Goal: Transaction & Acquisition: Purchase product/service

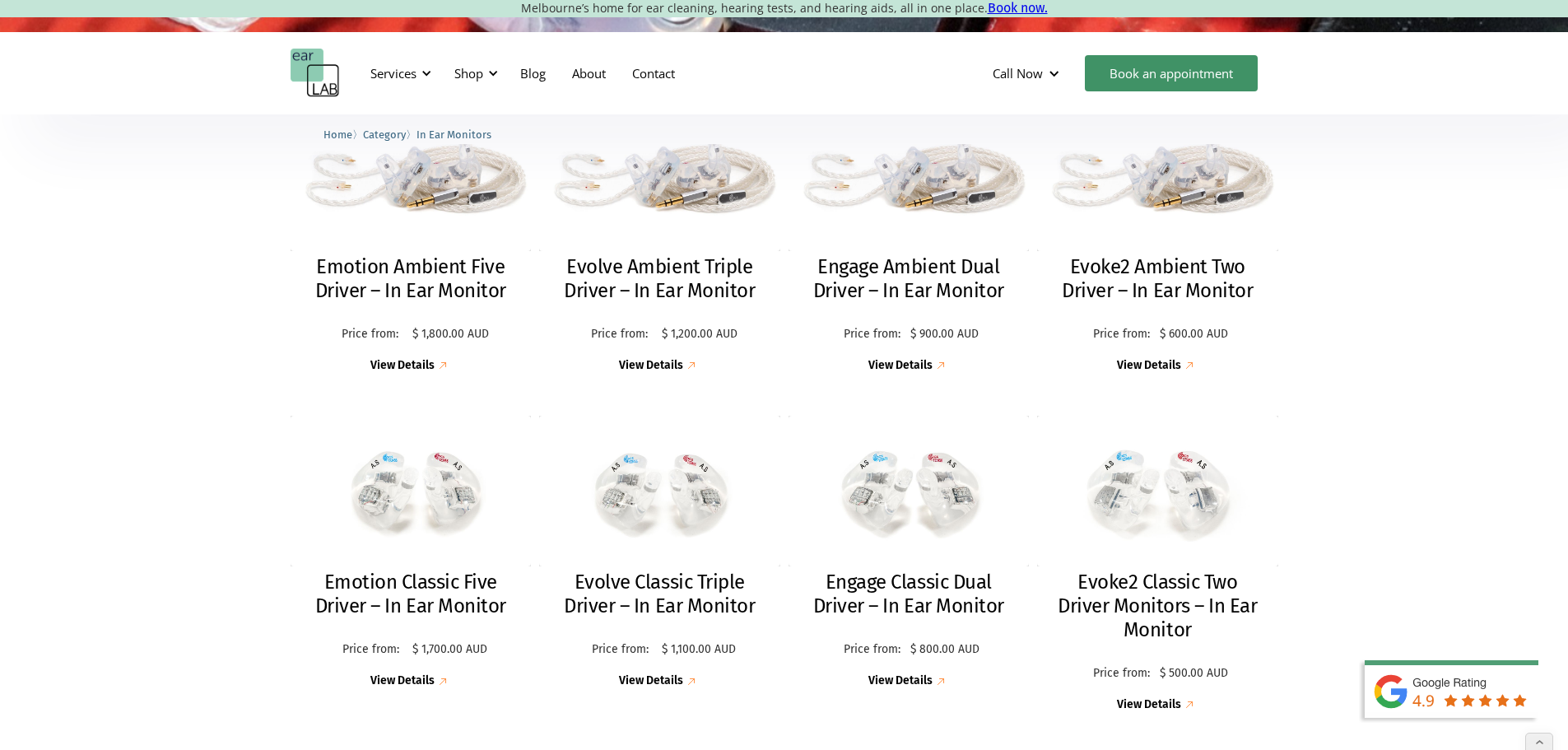
click at [334, 67] on img "home" at bounding box center [315, 72] width 49 height 49
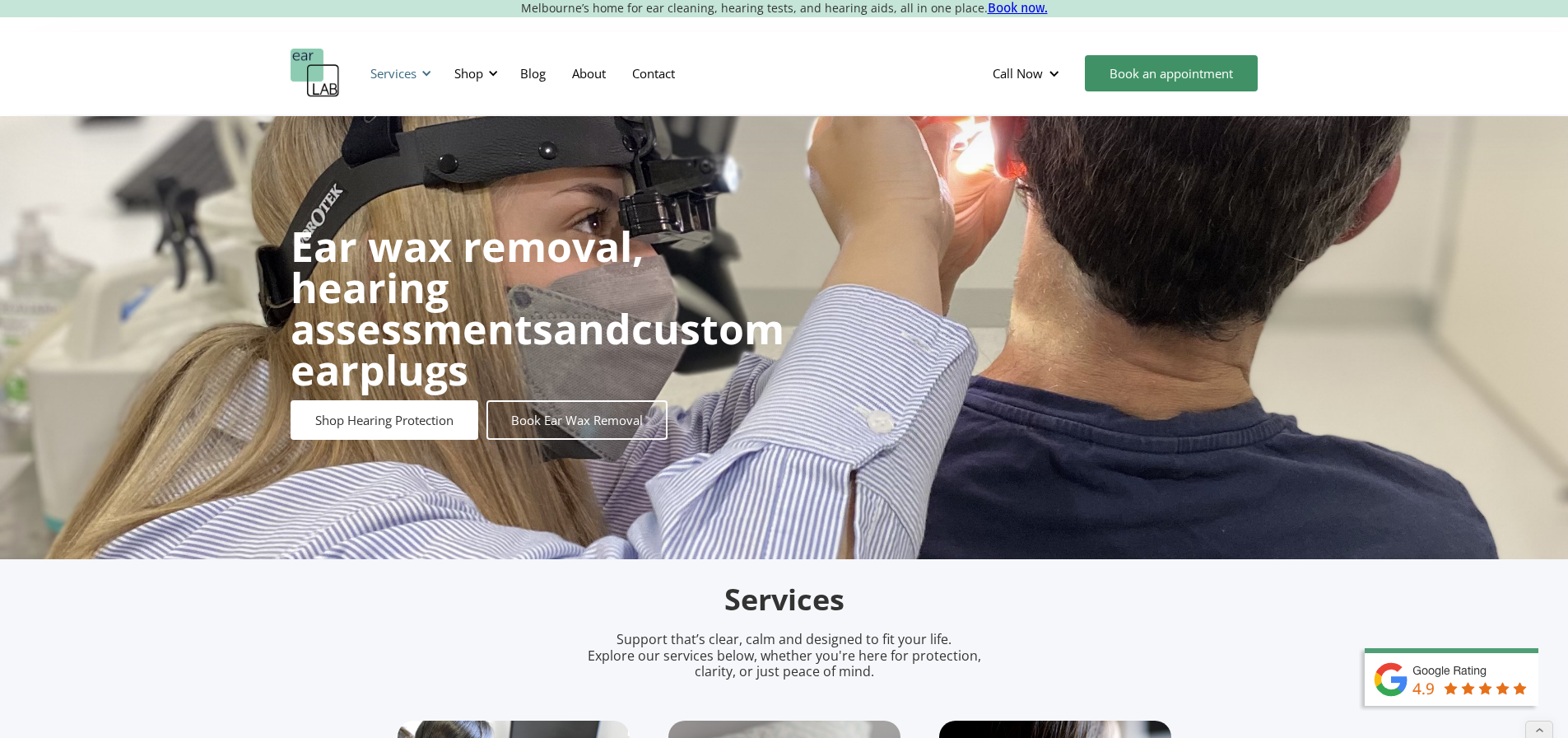
click at [410, 76] on div "Services" at bounding box center [394, 73] width 46 height 16
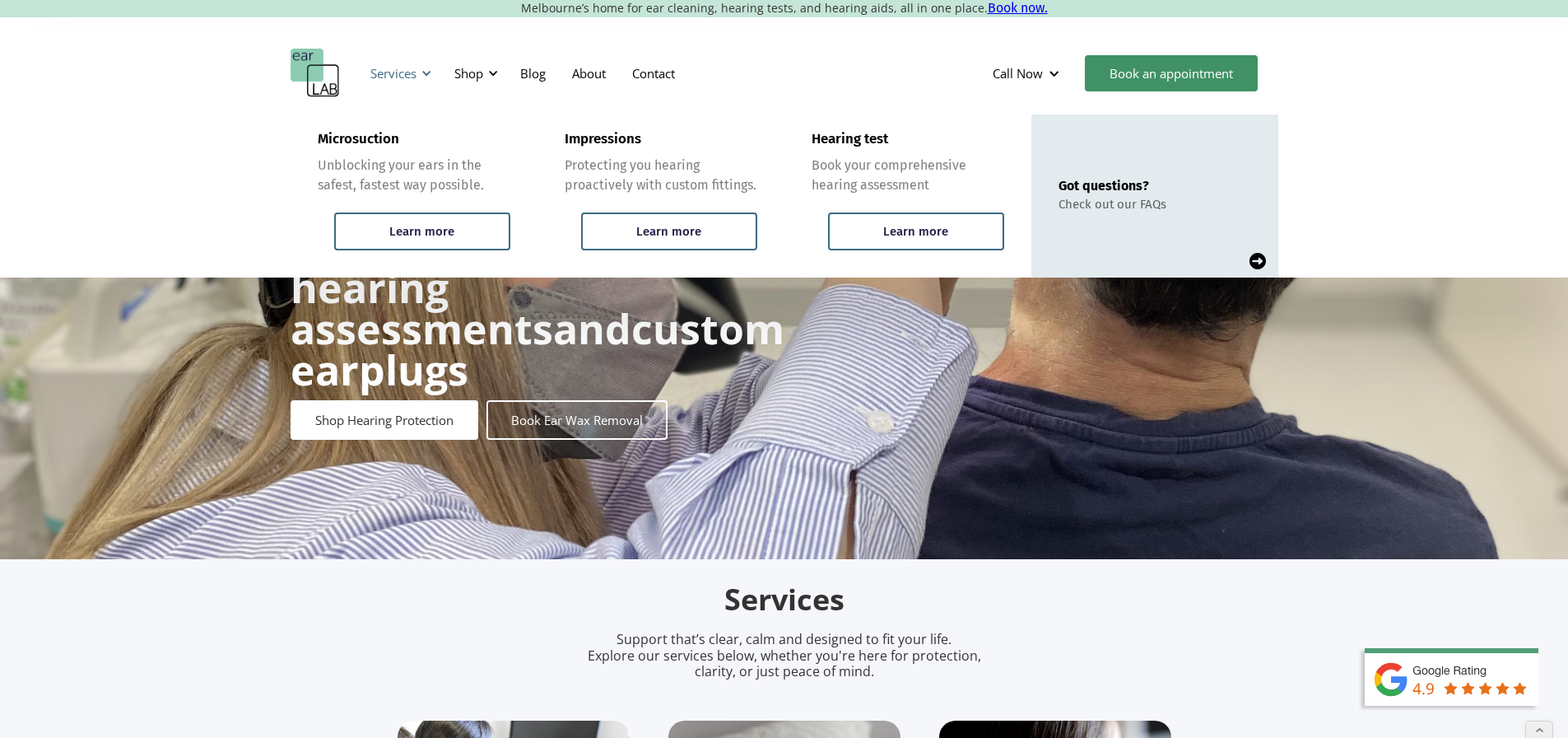
drag, startPoint x: 400, startPoint y: 76, endPoint x: 424, endPoint y: 77, distance: 24.0
click at [400, 76] on div "Services" at bounding box center [394, 73] width 46 height 16
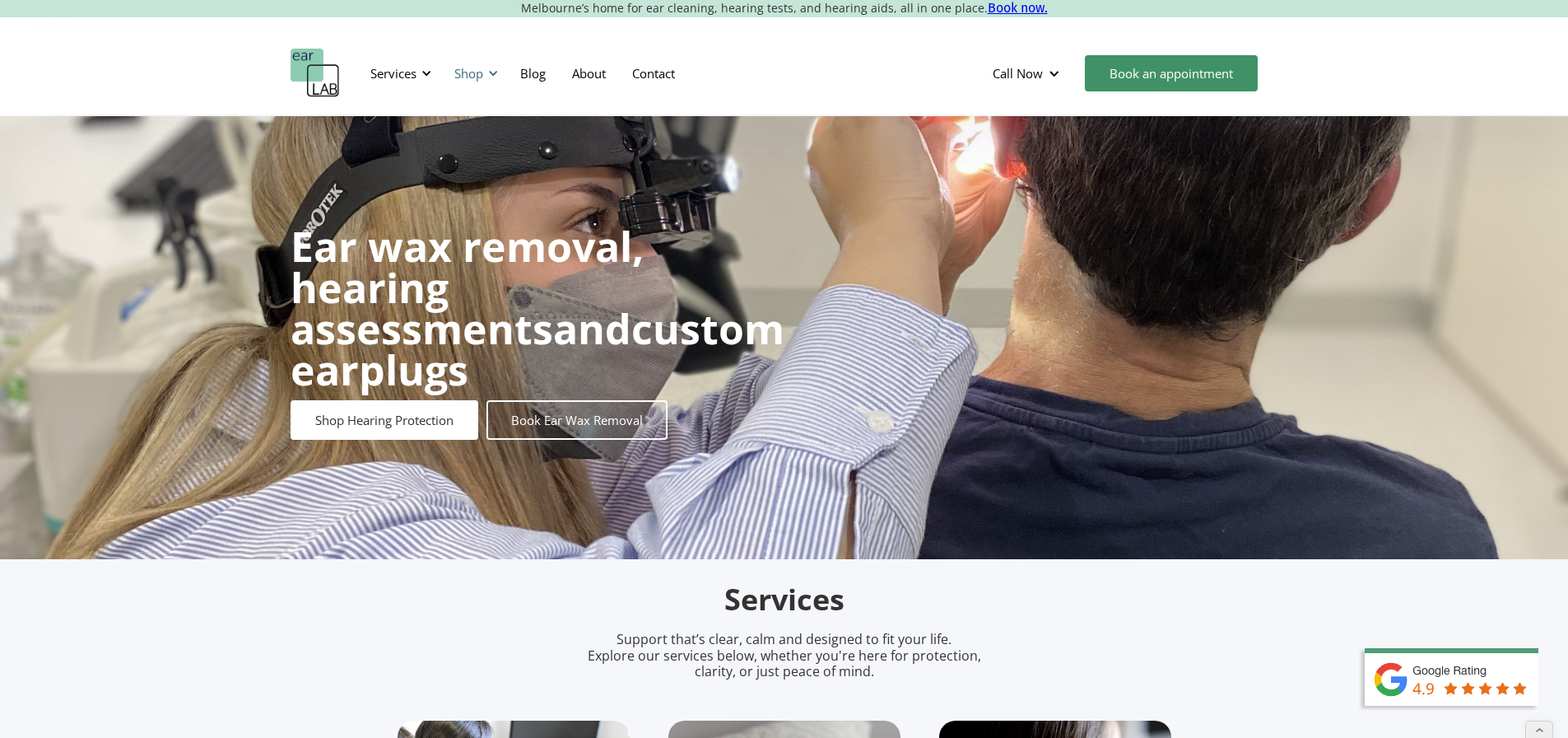
click at [473, 75] on div "Shop" at bounding box center [469, 73] width 29 height 16
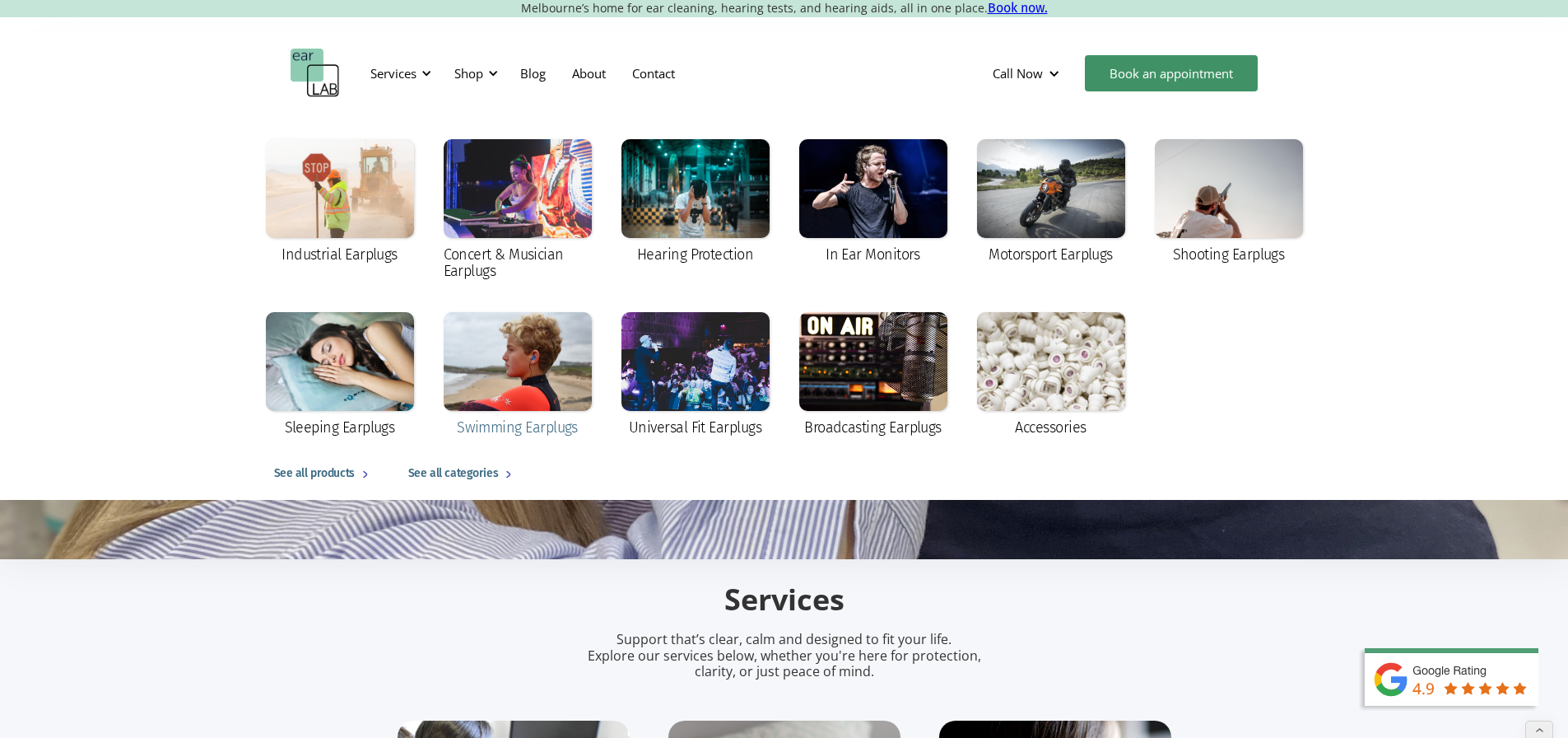
click at [489, 360] on div at bounding box center [518, 361] width 148 height 99
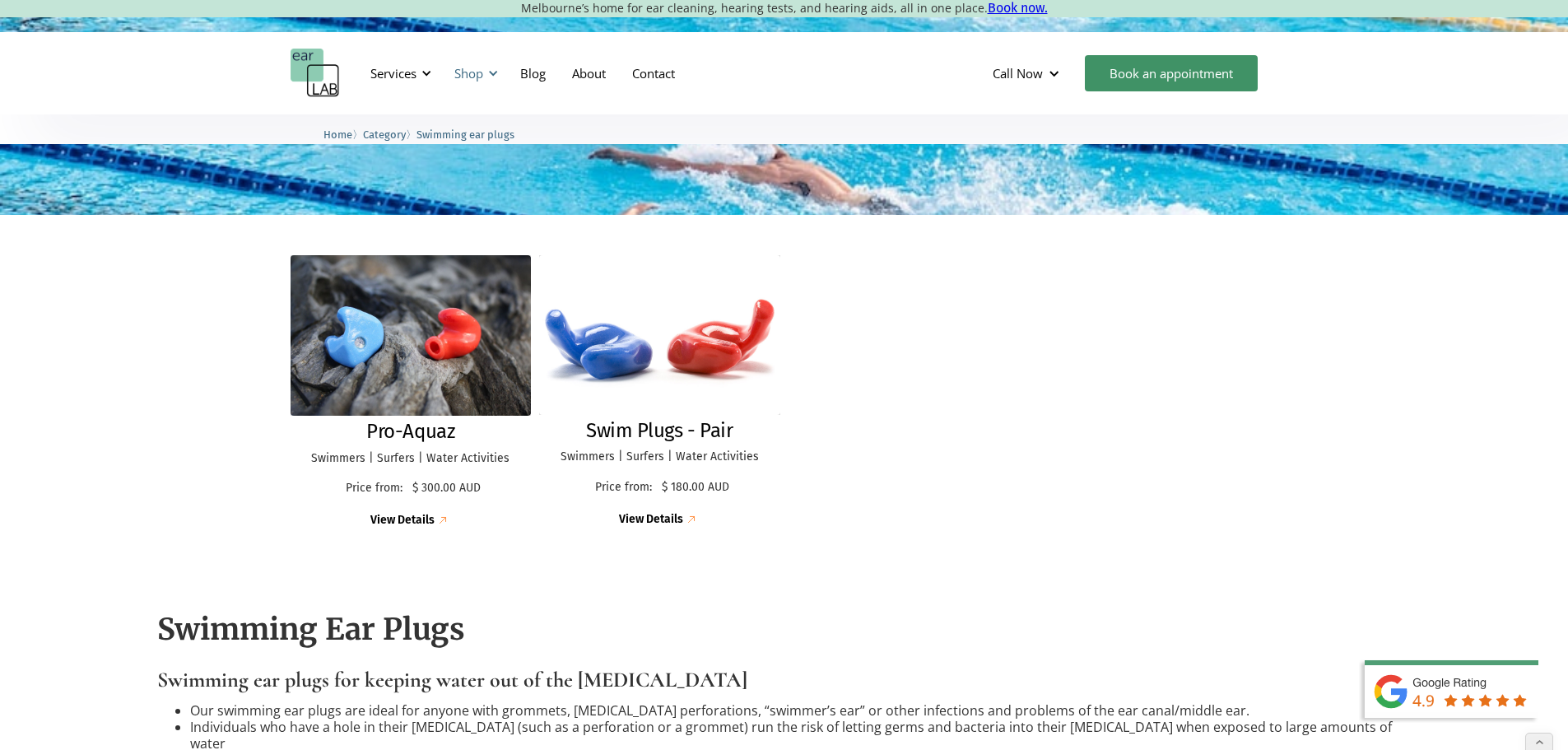
click at [459, 74] on div "Shop" at bounding box center [469, 73] width 29 height 16
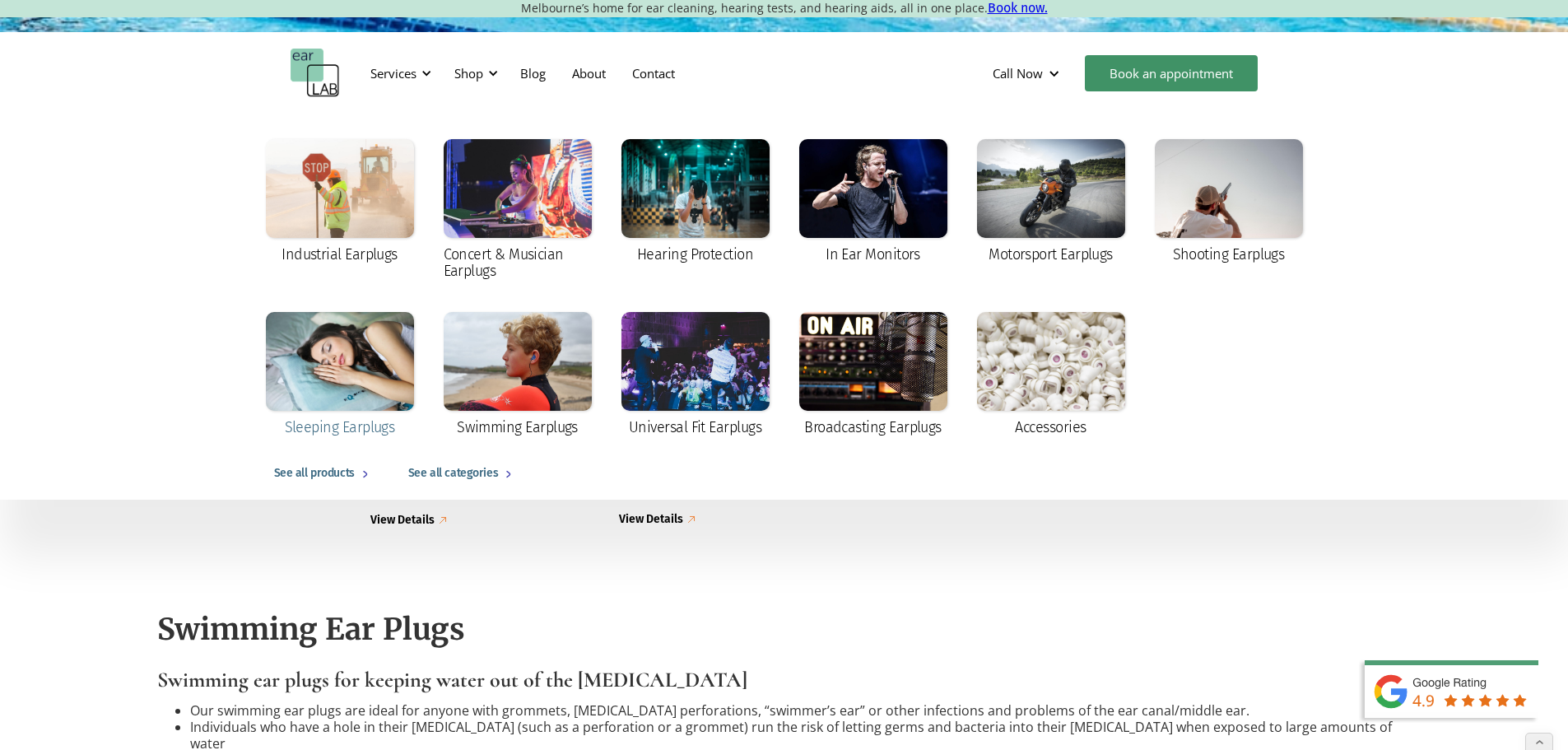
click at [347, 350] on div at bounding box center [340, 361] width 148 height 99
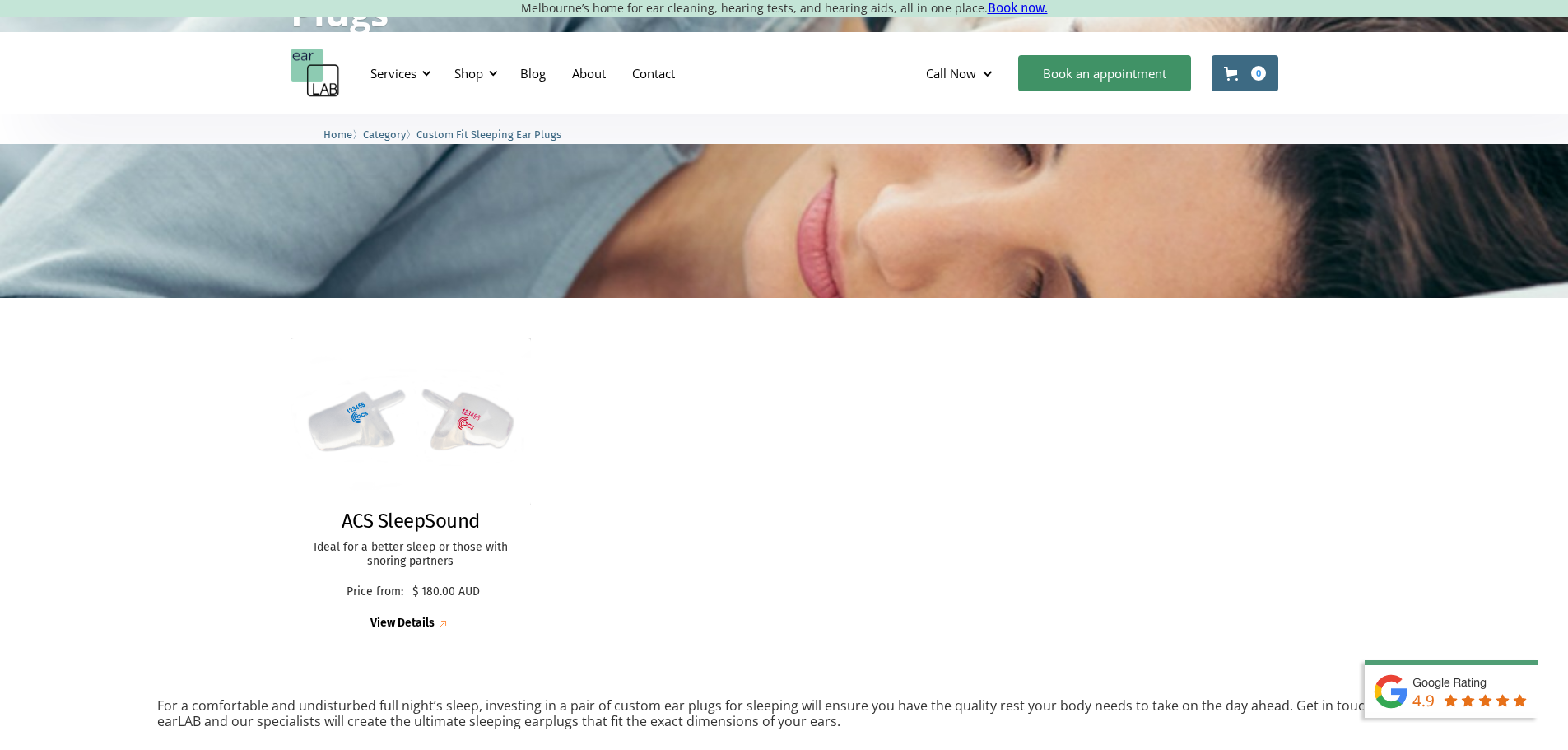
scroll to position [247, 0]
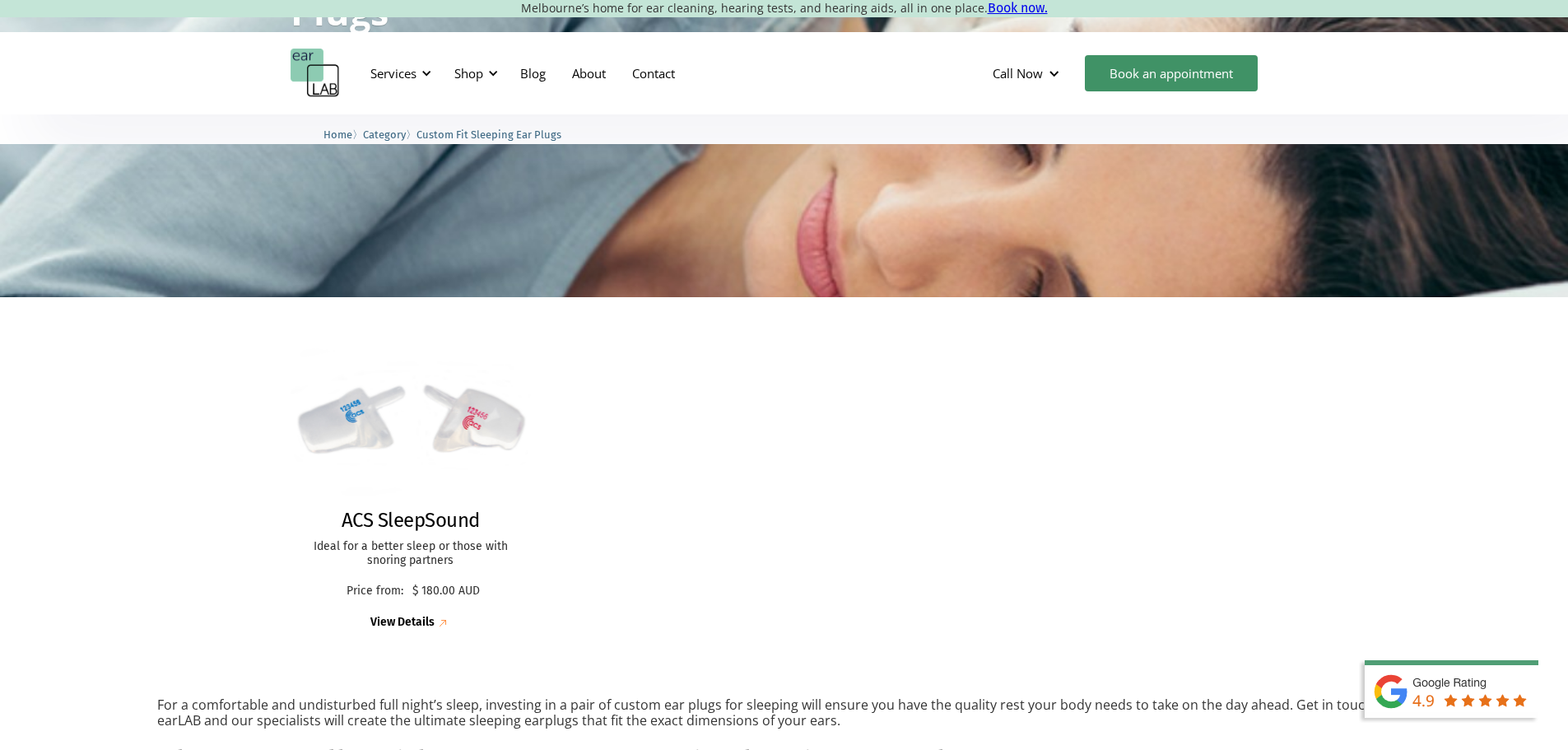
click at [367, 422] on img at bounding box center [411, 421] width 265 height 184
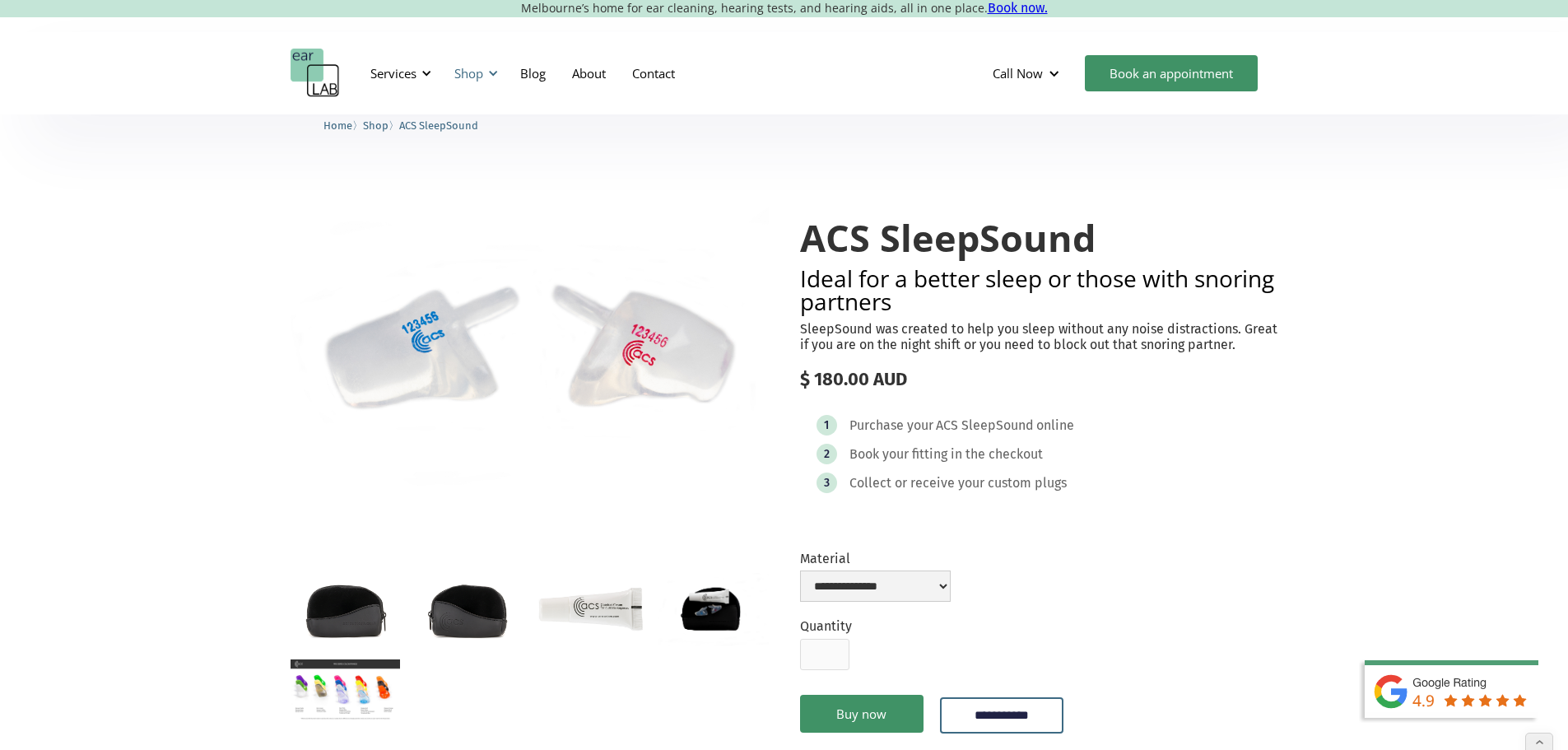
click at [475, 76] on div "Shop" at bounding box center [469, 73] width 29 height 16
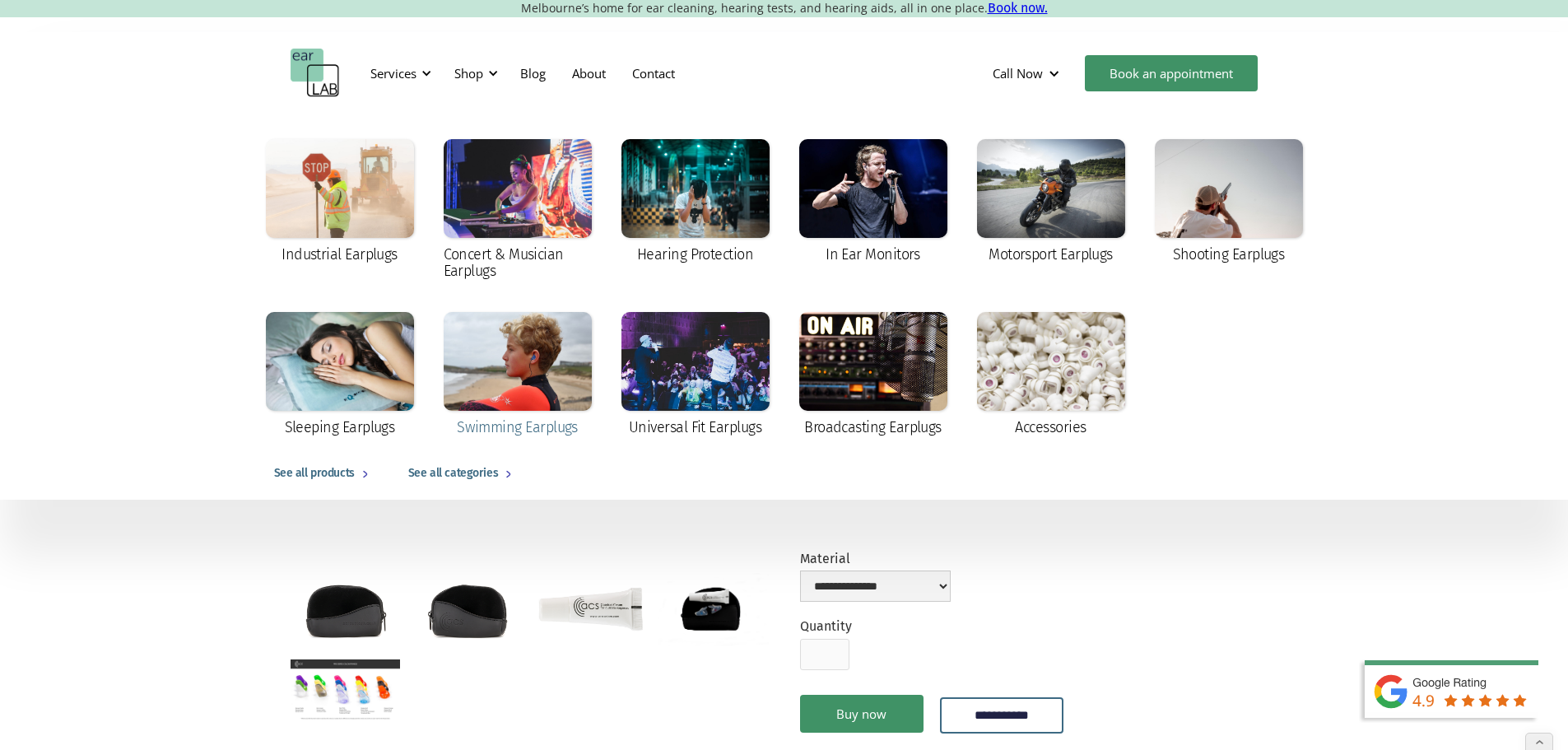
click at [513, 390] on div at bounding box center [518, 361] width 148 height 99
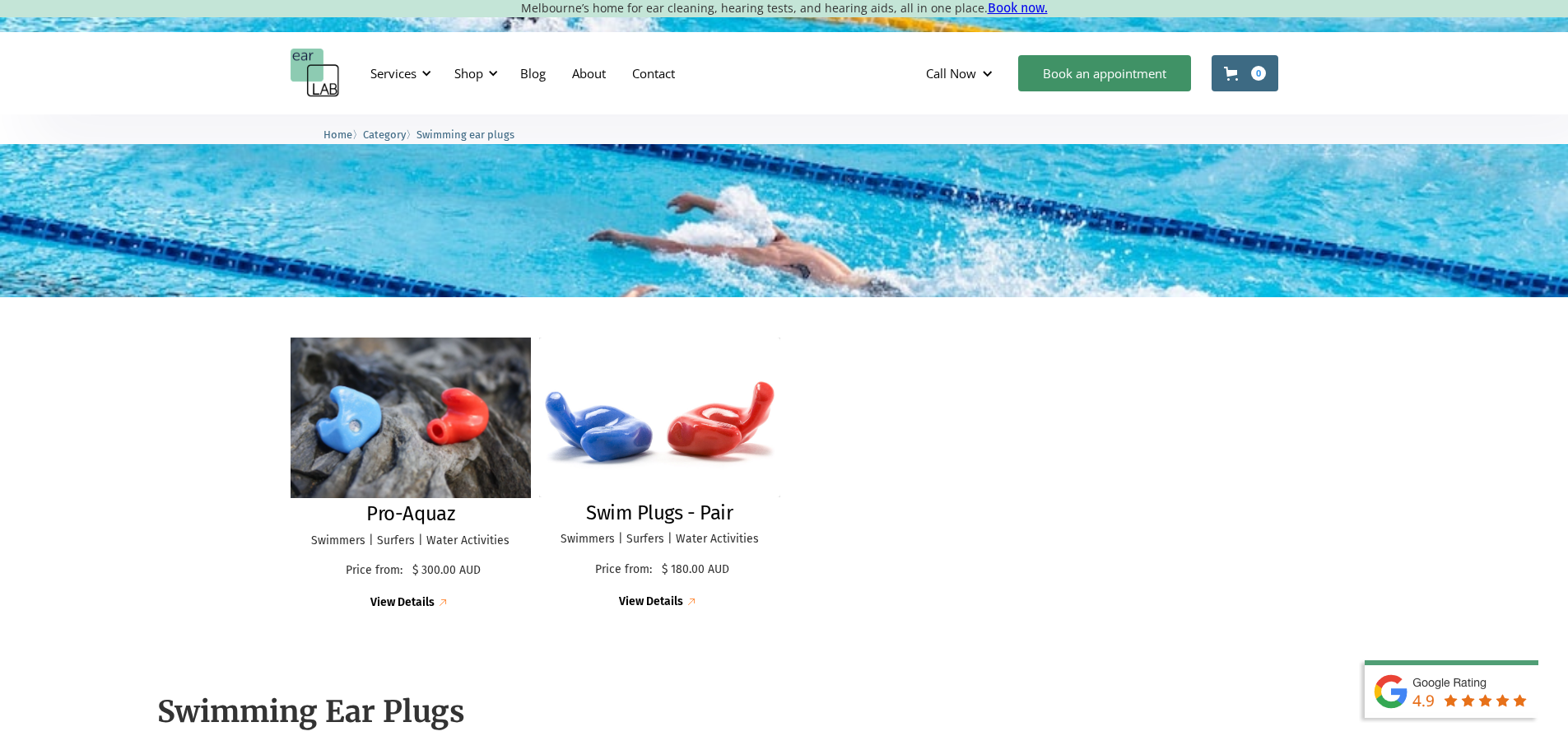
scroll to position [246, 0]
click at [400, 422] on img at bounding box center [411, 418] width 265 height 176
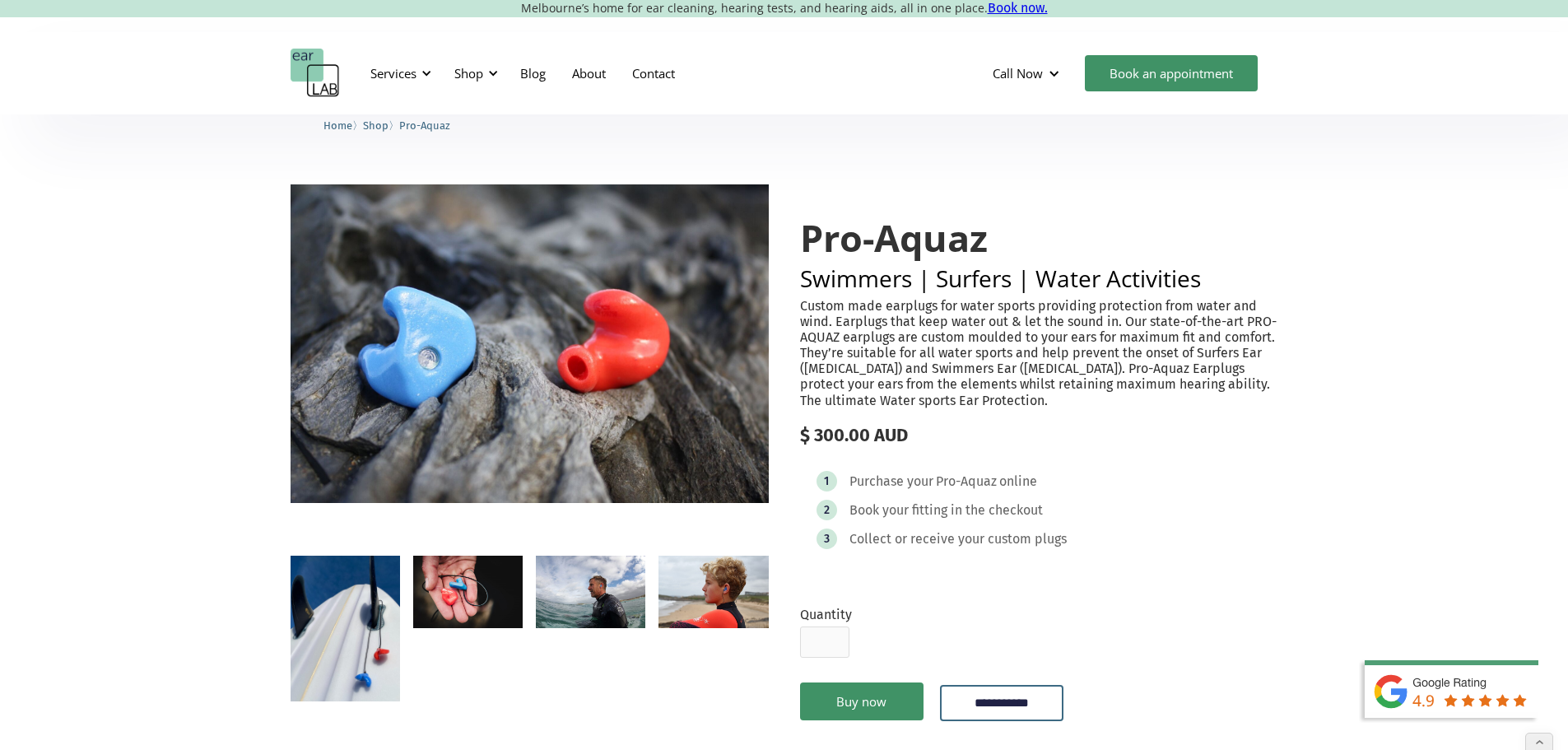
click at [195, 71] on div "Services Microsuction Unblocking your ears in the safest, fastest way possible.…" at bounding box center [784, 73] width 1568 height 83
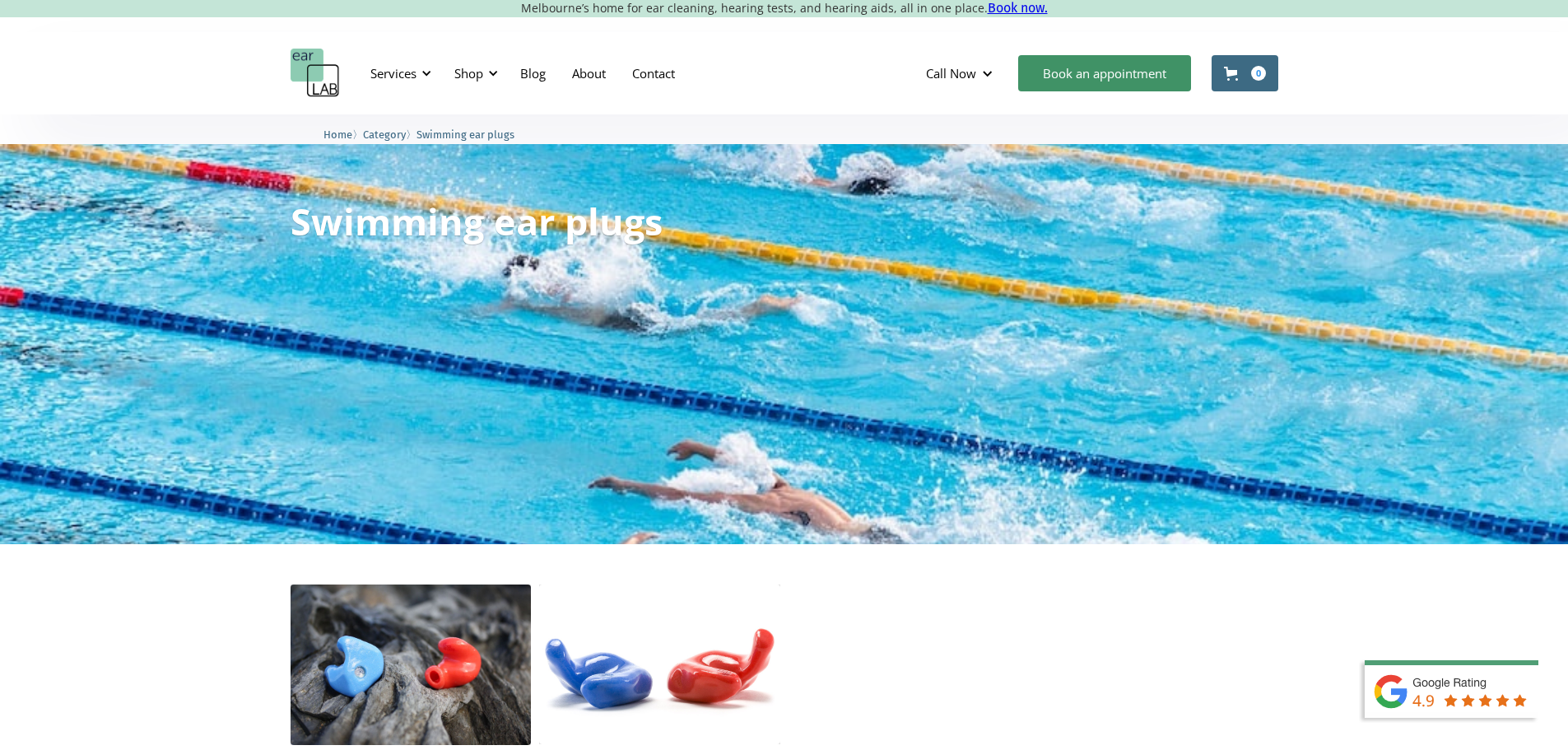
click at [479, 69] on div "Shop" at bounding box center [469, 73] width 29 height 16
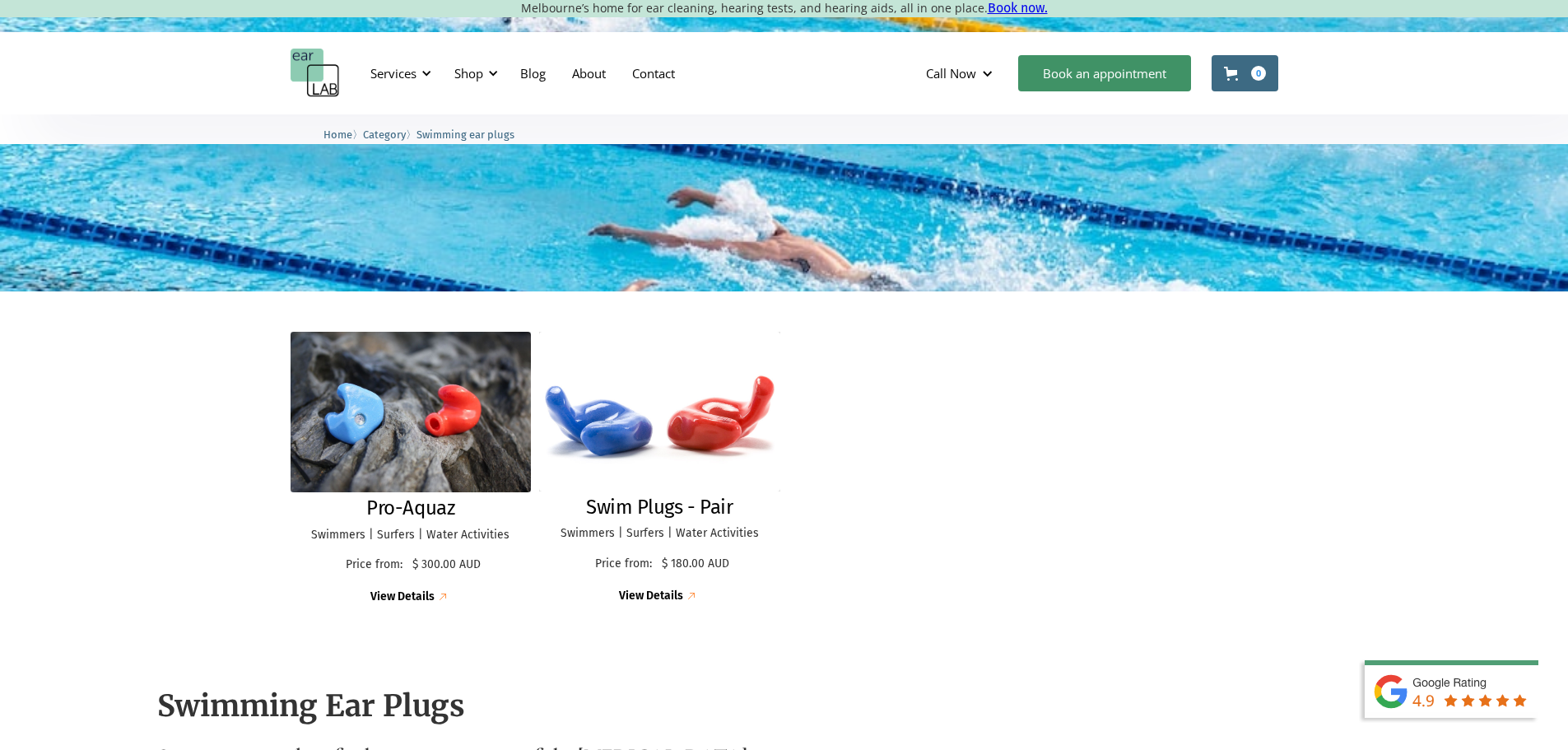
click at [0, 0] on div at bounding box center [0, 0] width 0 height 0
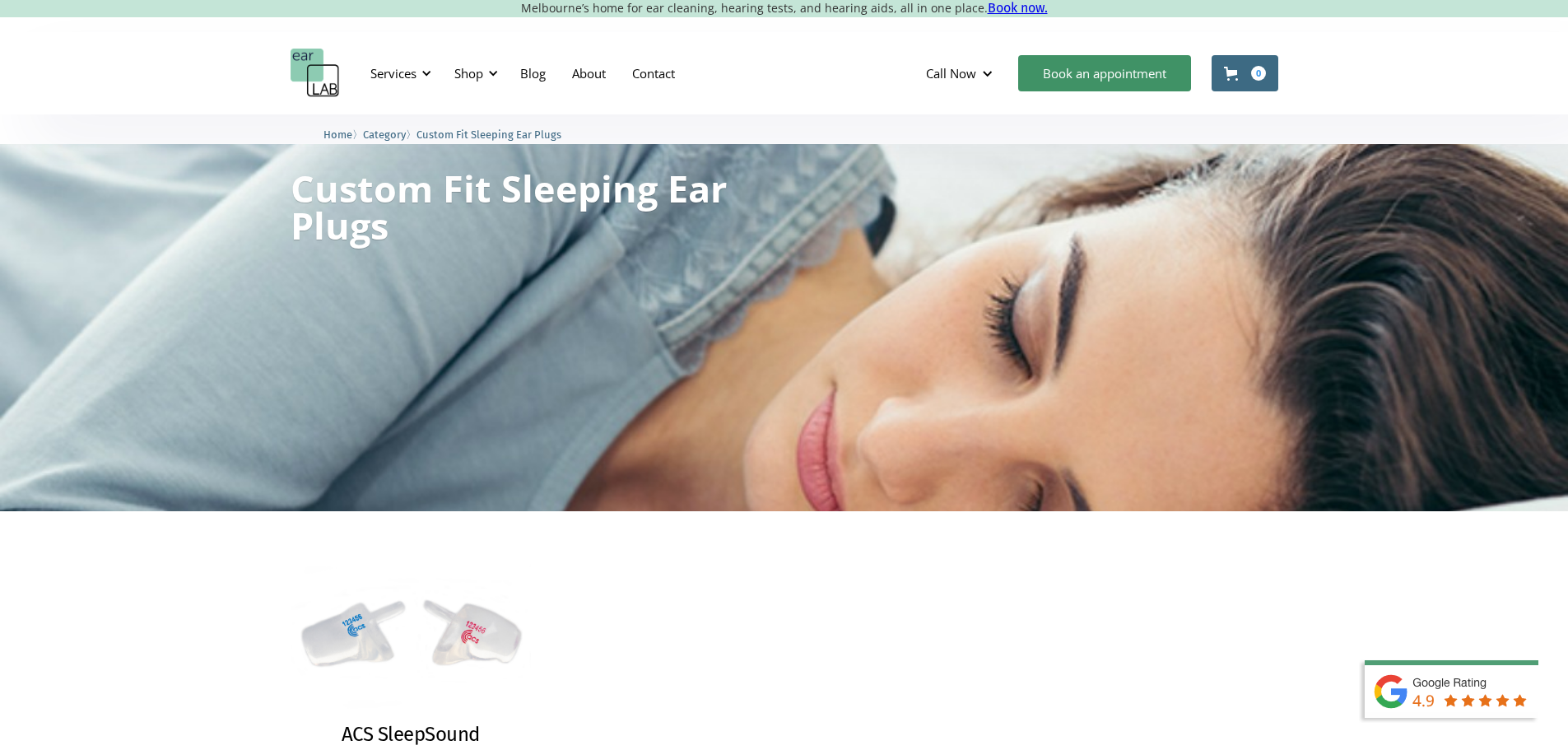
scroll to position [165, 0]
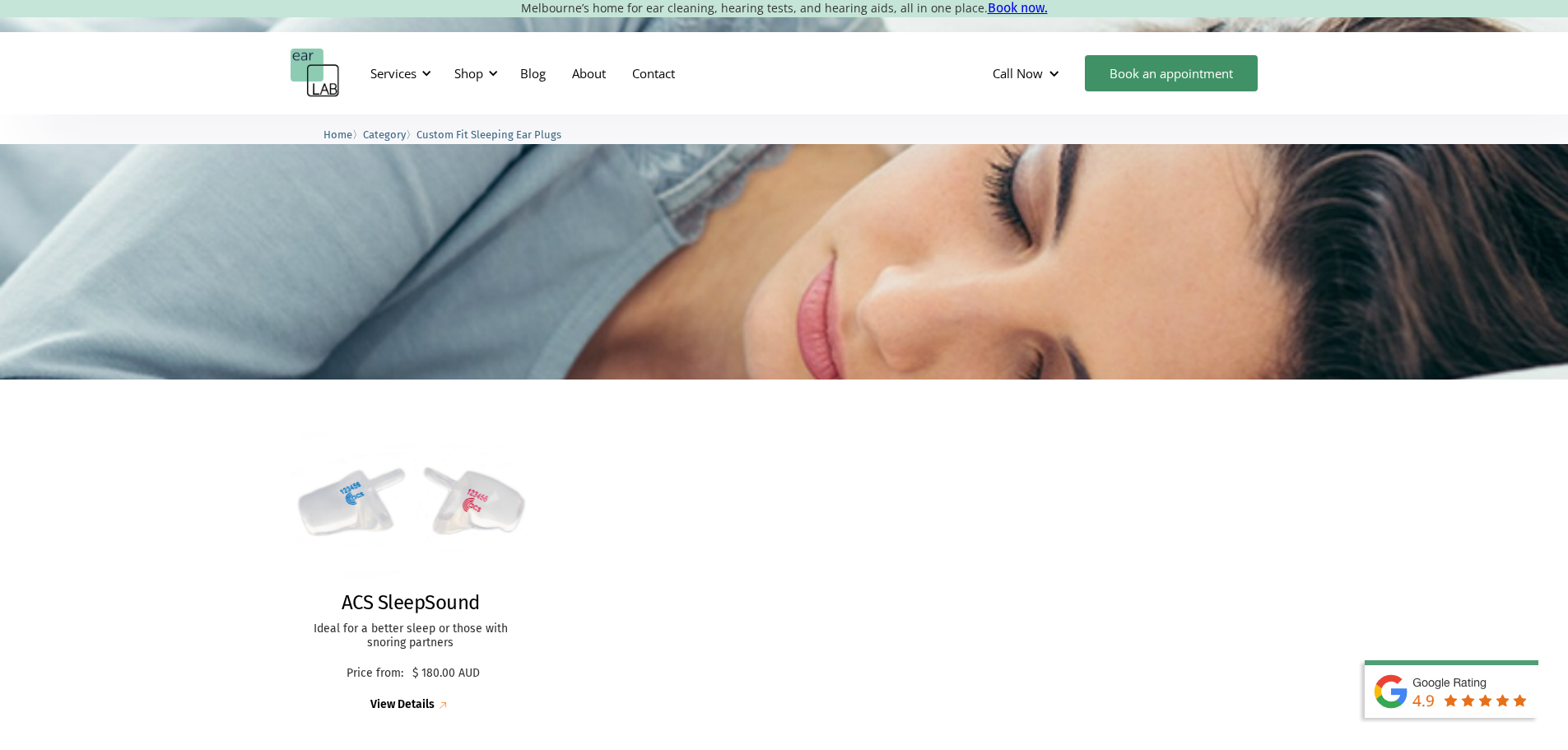
click at [364, 506] on img at bounding box center [411, 504] width 265 height 184
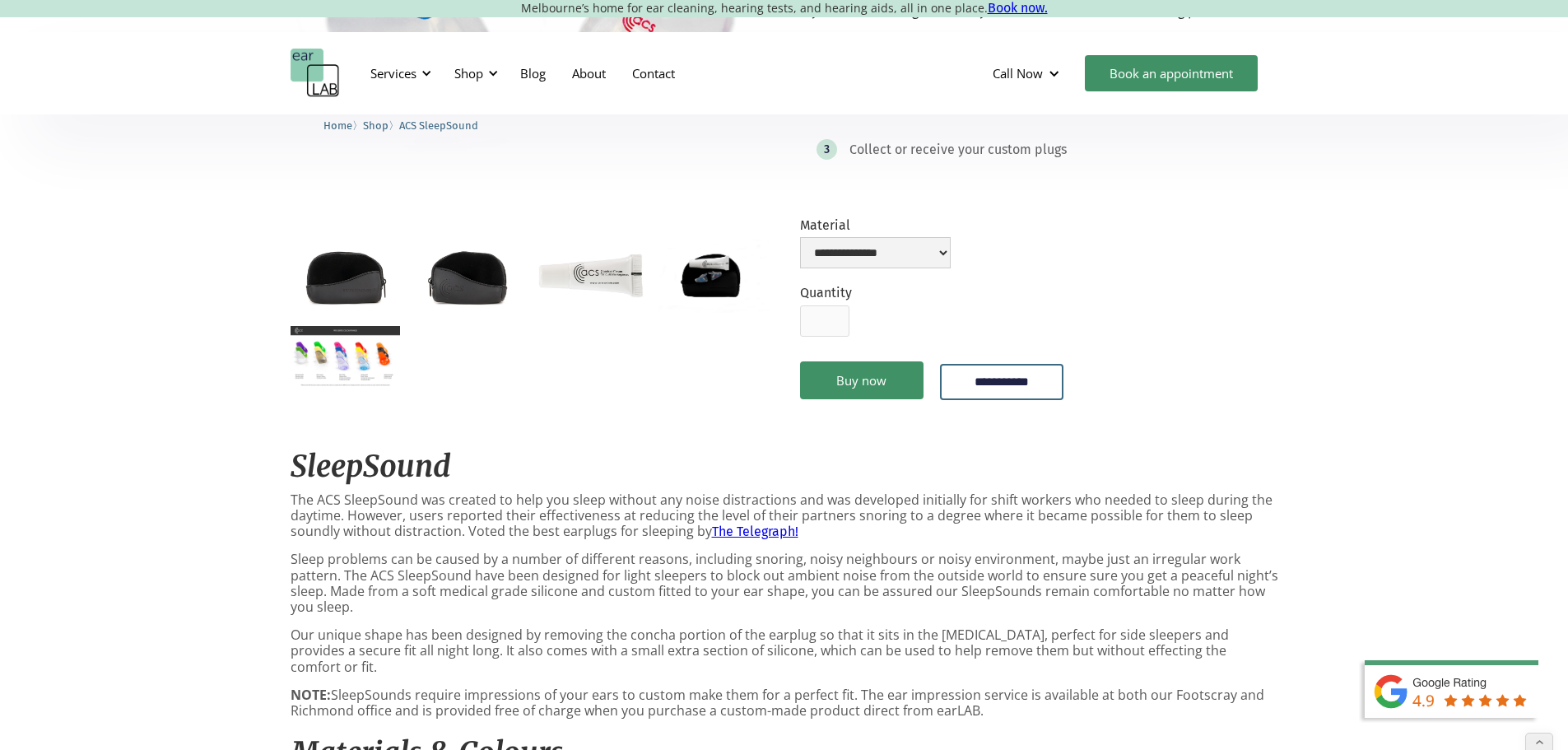
scroll to position [247, 0]
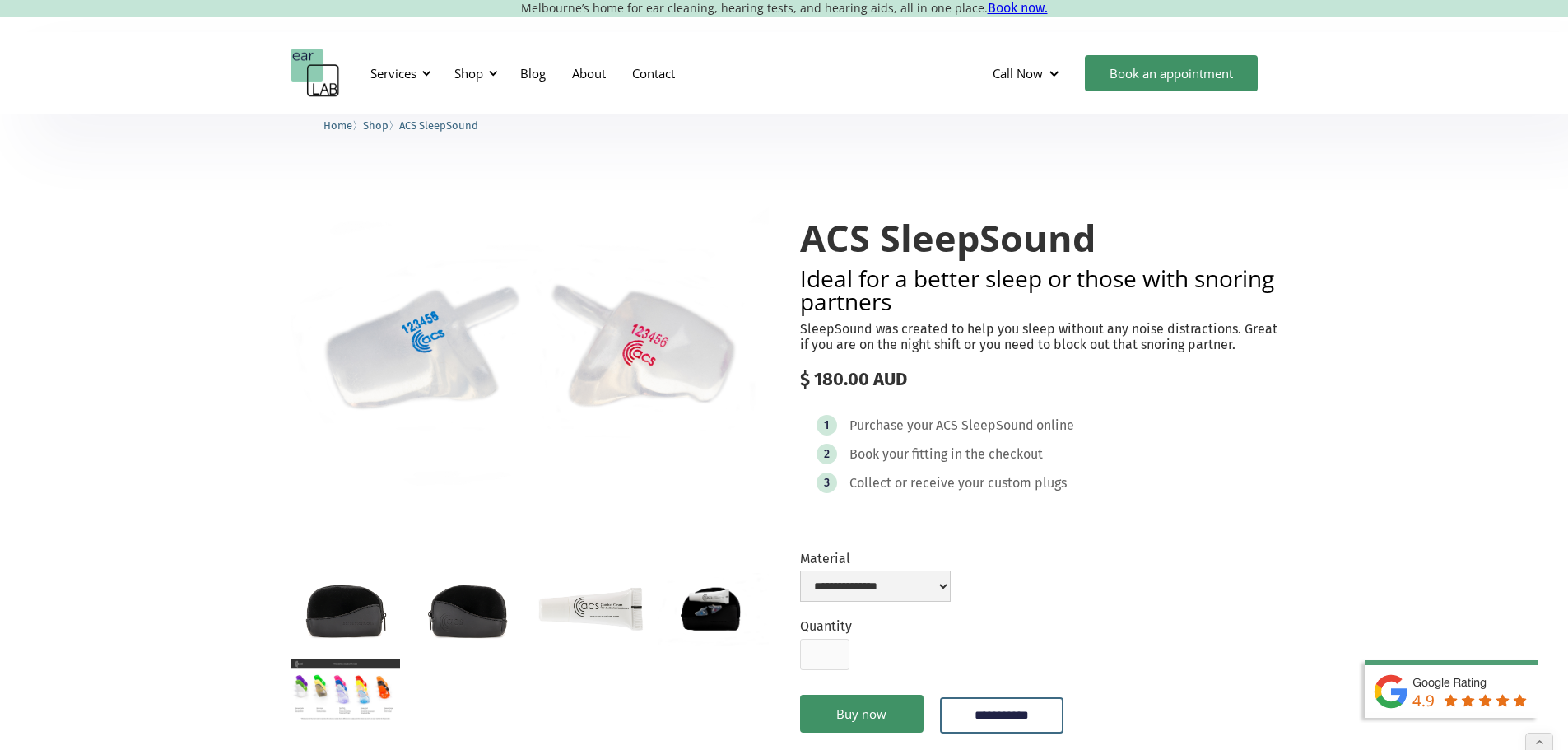
click at [333, 71] on img "home" at bounding box center [315, 72] width 49 height 49
